Goal: Information Seeking & Learning: Learn about a topic

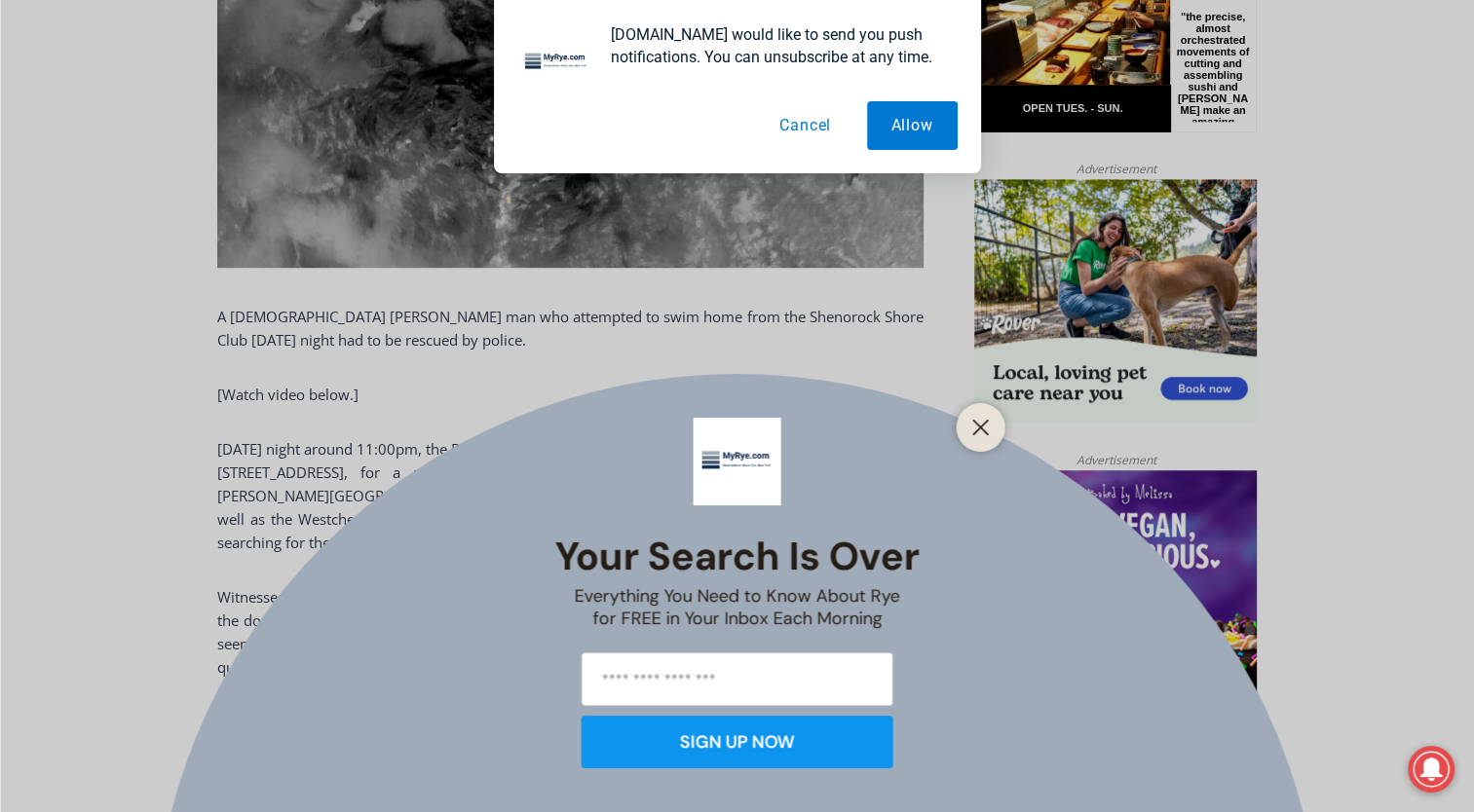
scroll to position [1139, 0]
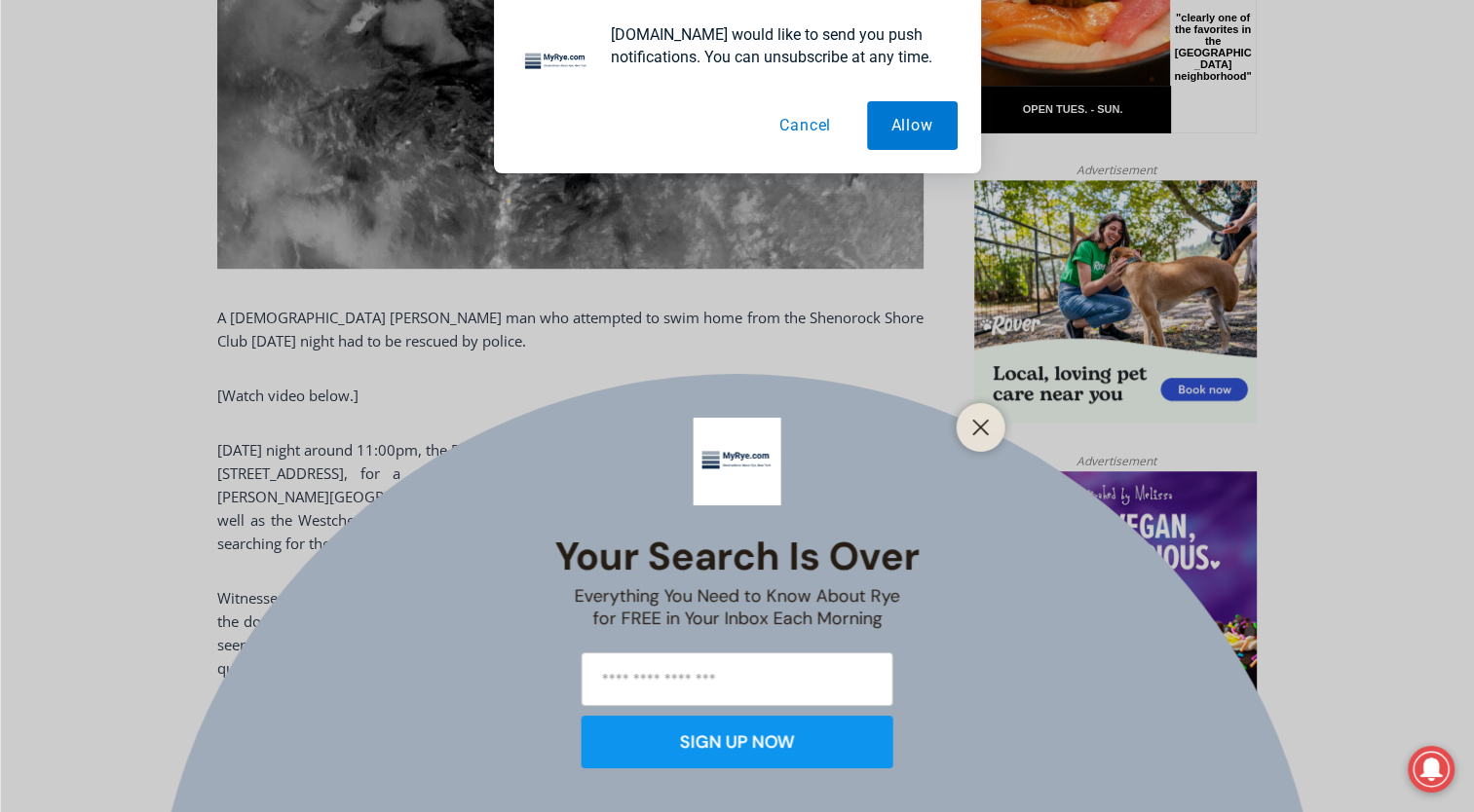
click at [806, 122] on button "Cancel" at bounding box center [805, 125] width 101 height 48
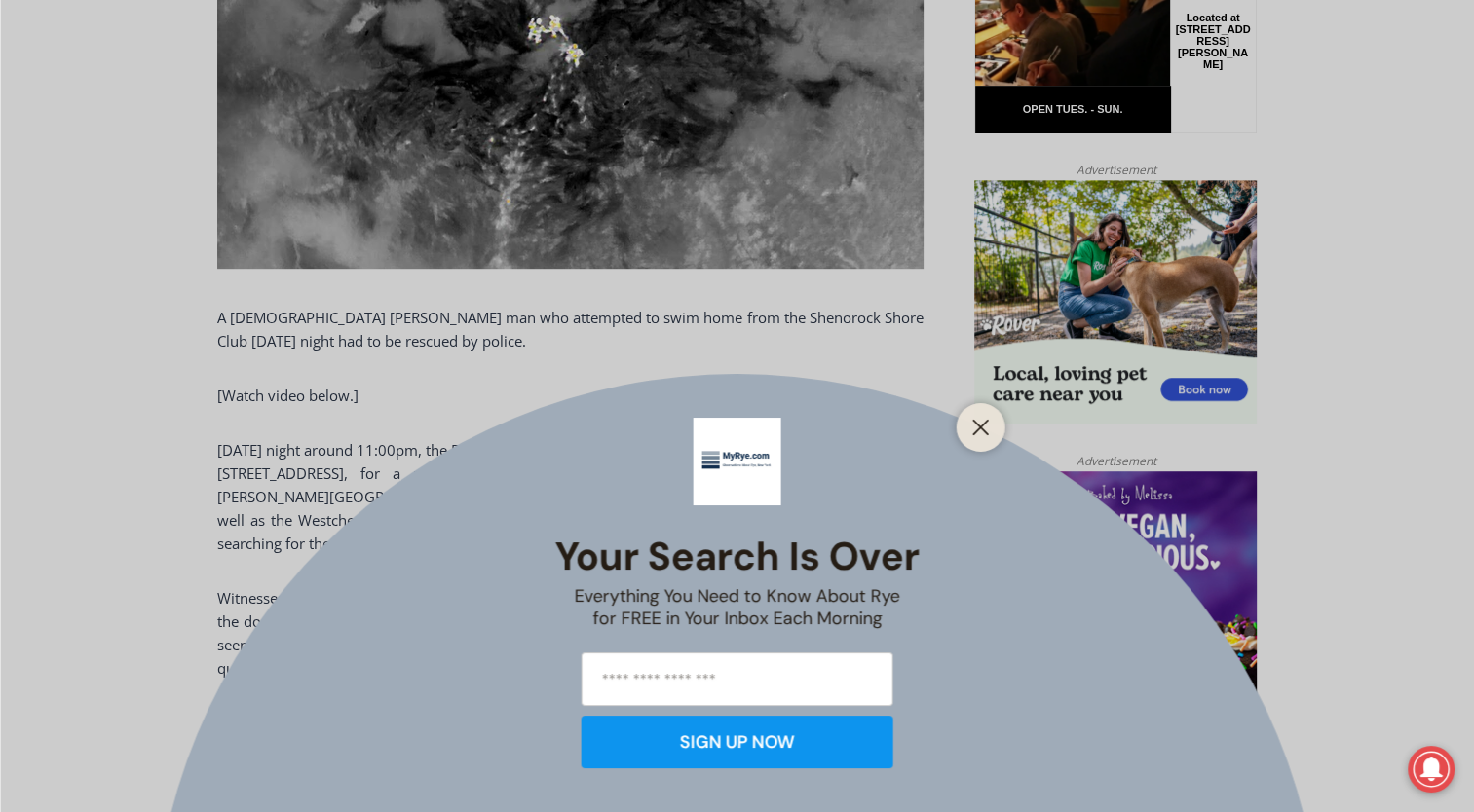
click at [998, 439] on div at bounding box center [980, 427] width 48 height 48
click at [974, 419] on icon "Close" at bounding box center [981, 428] width 18 height 18
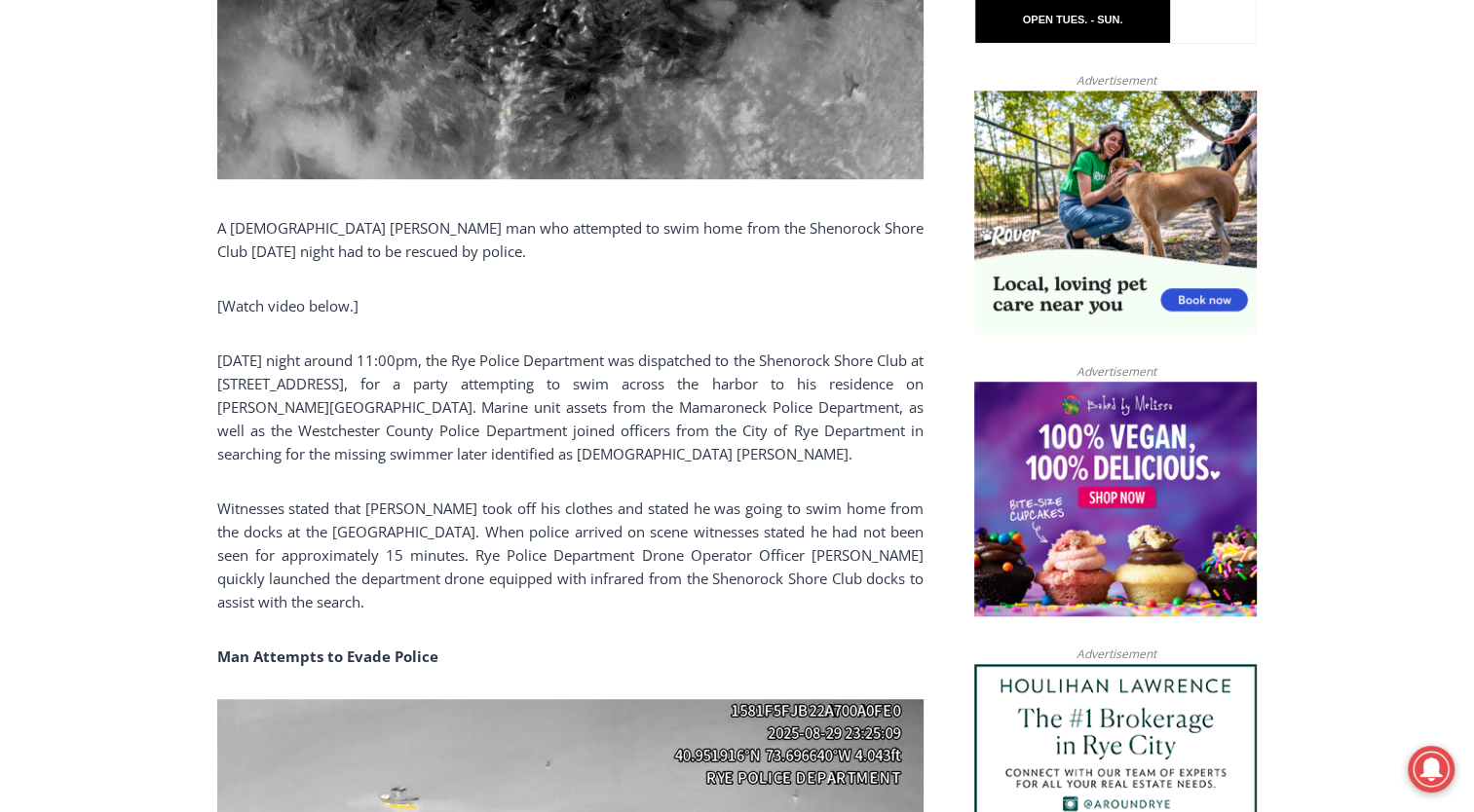
scroll to position [1257, 0]
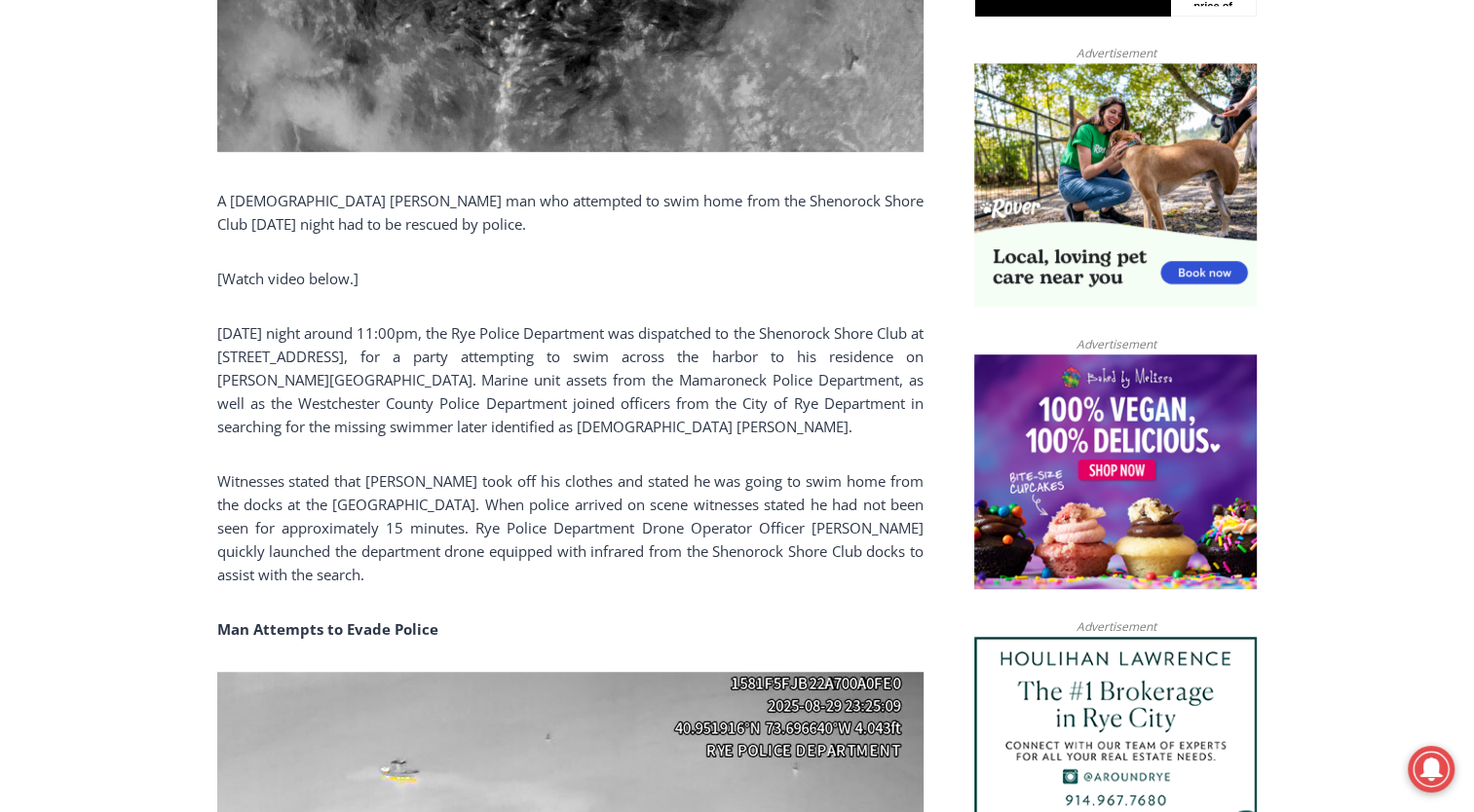
click at [303, 530] on p "Witnesses stated that [PERSON_NAME] took off his clothes and stated he was goin…" at bounding box center [570, 528] width 706 height 117
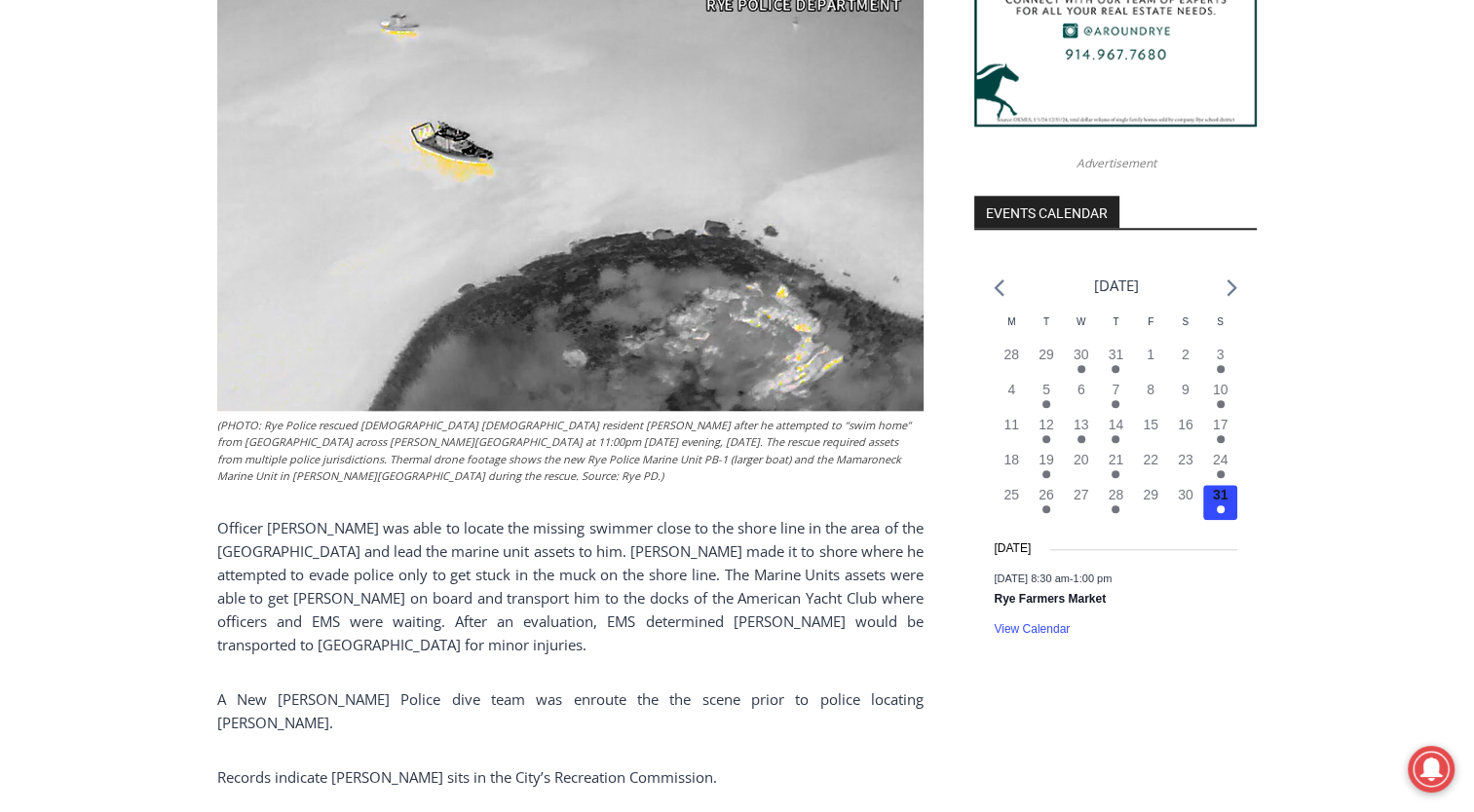
scroll to position [2003, 0]
click at [587, 527] on p "Officer [PERSON_NAME] was able to locate the missing swimmer close to the shore…" at bounding box center [570, 586] width 706 height 140
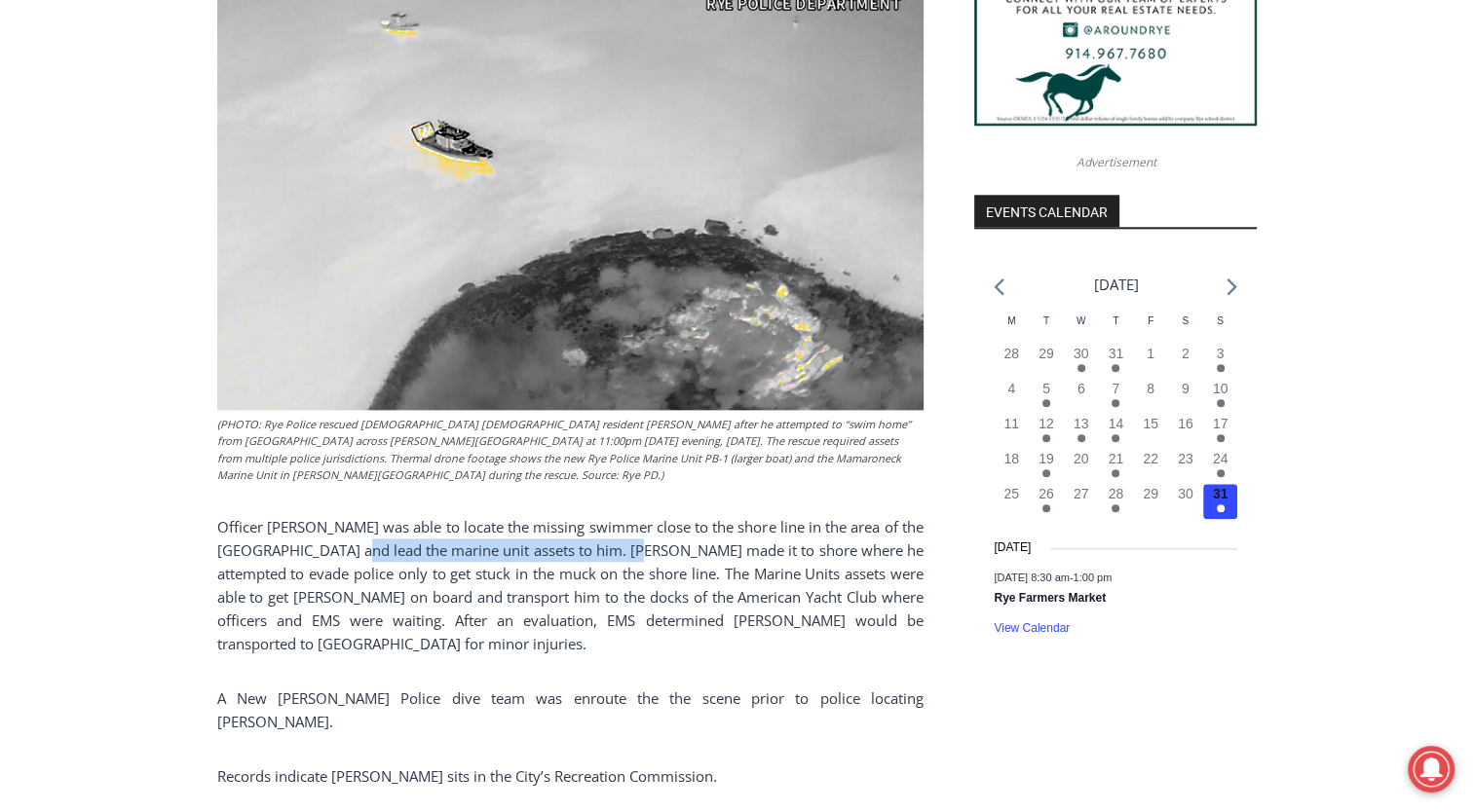
drag, startPoint x: 393, startPoint y: 547, endPoint x: 678, endPoint y: 550, distance: 285.0
click at [678, 550] on p "Officer [PERSON_NAME] was able to locate the missing swimmer close to the shore…" at bounding box center [570, 586] width 706 height 140
drag, startPoint x: 678, startPoint y: 550, endPoint x: 751, endPoint y: 595, distance: 85.8
click at [751, 595] on p "Officer [PERSON_NAME] was able to locate the missing swimmer close to the shore…" at bounding box center [570, 586] width 706 height 140
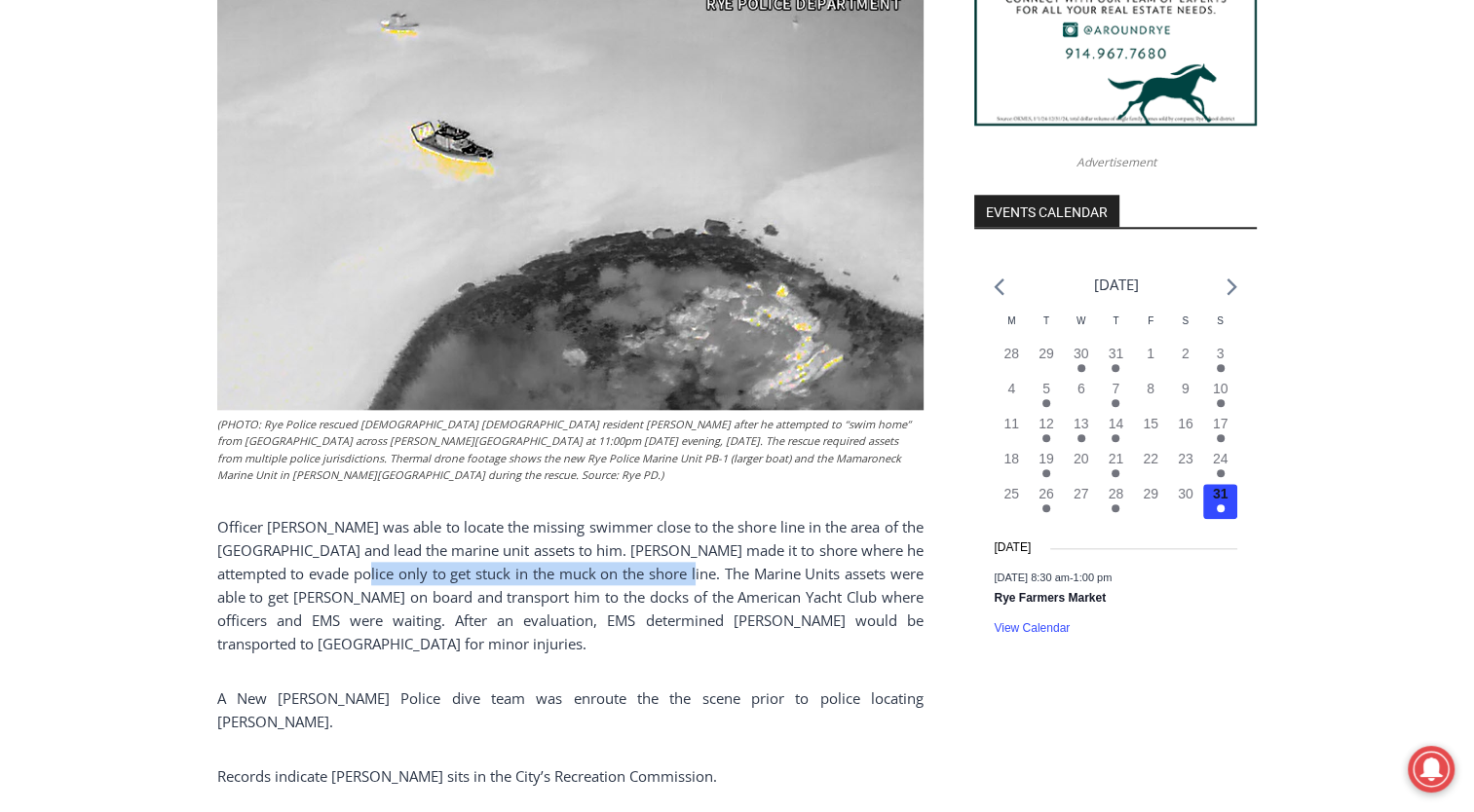
drag, startPoint x: 380, startPoint y: 578, endPoint x: 708, endPoint y: 574, distance: 328.0
click at [708, 574] on p "Officer [PERSON_NAME] was able to locate the missing swimmer close to the shore…" at bounding box center [570, 586] width 706 height 140
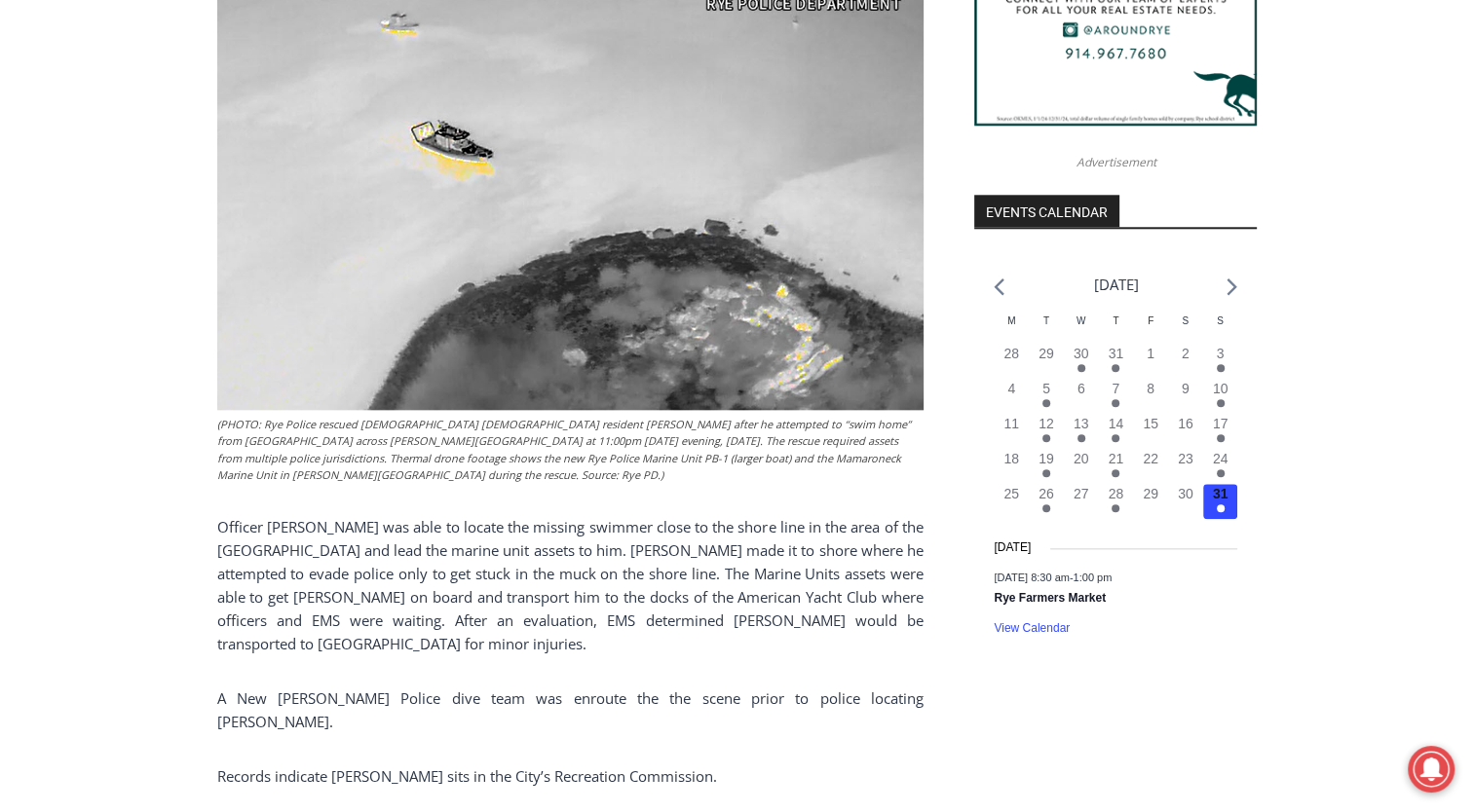
drag, startPoint x: 708, startPoint y: 574, endPoint x: 767, endPoint y: 606, distance: 67.1
click at [767, 606] on p "Officer [PERSON_NAME] was able to locate the missing swimmer close to the shore…" at bounding box center [570, 586] width 706 height 140
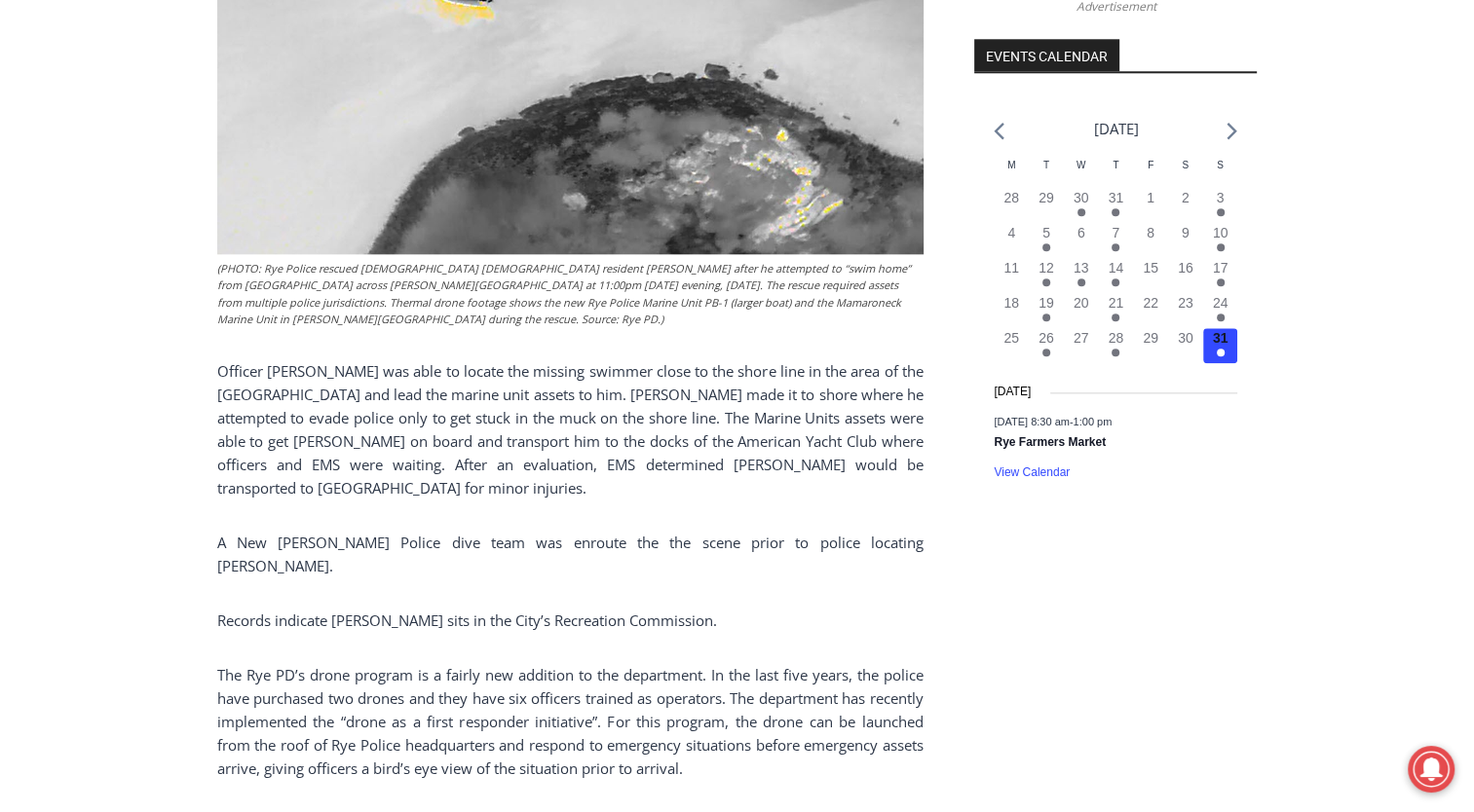
scroll to position [1487, 0]
